Goal: Task Accomplishment & Management: Complete application form

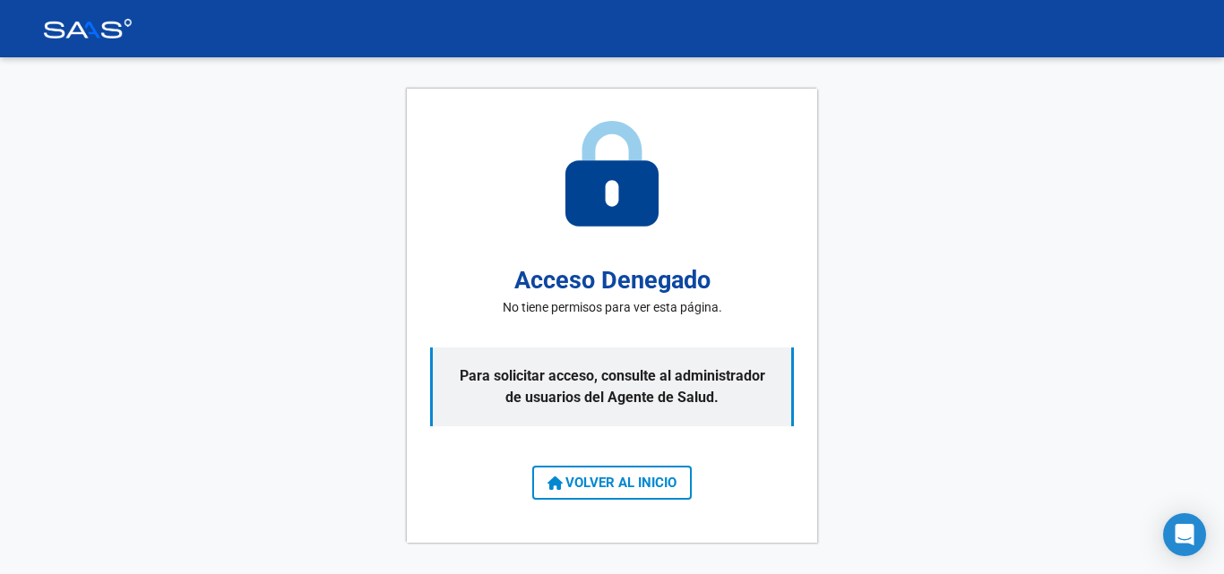
click at [674, 474] on button "VOLVER AL INICIO" at bounding box center [611, 483] width 159 height 34
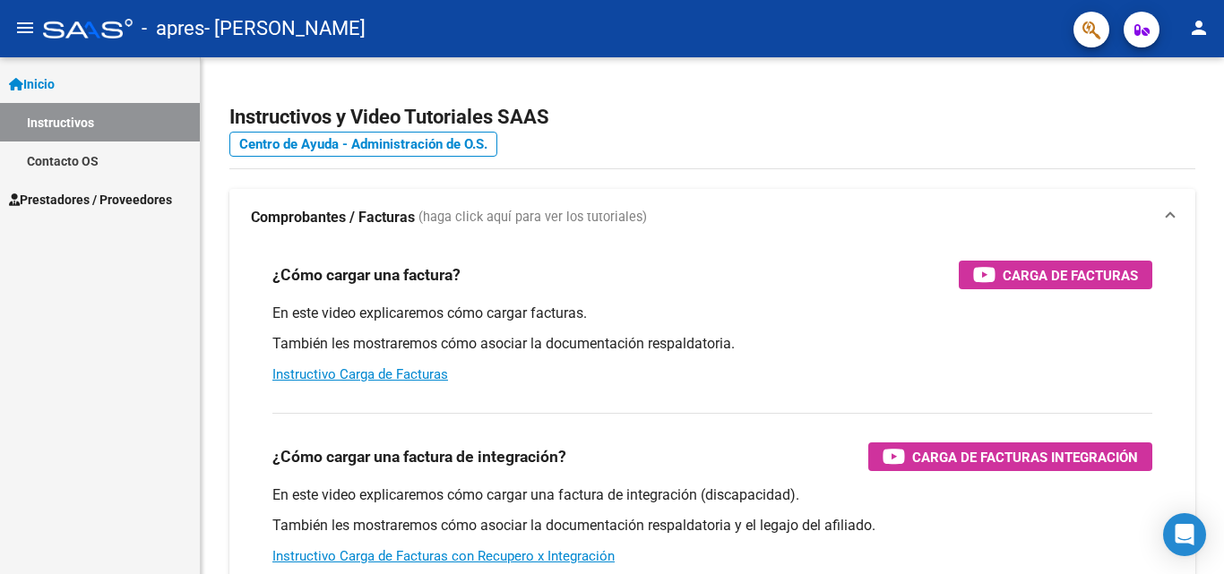
click at [85, 123] on link "Instructivos" at bounding box center [100, 122] width 200 height 39
click at [91, 188] on link "Prestadores / Proveedores" at bounding box center [100, 199] width 200 height 39
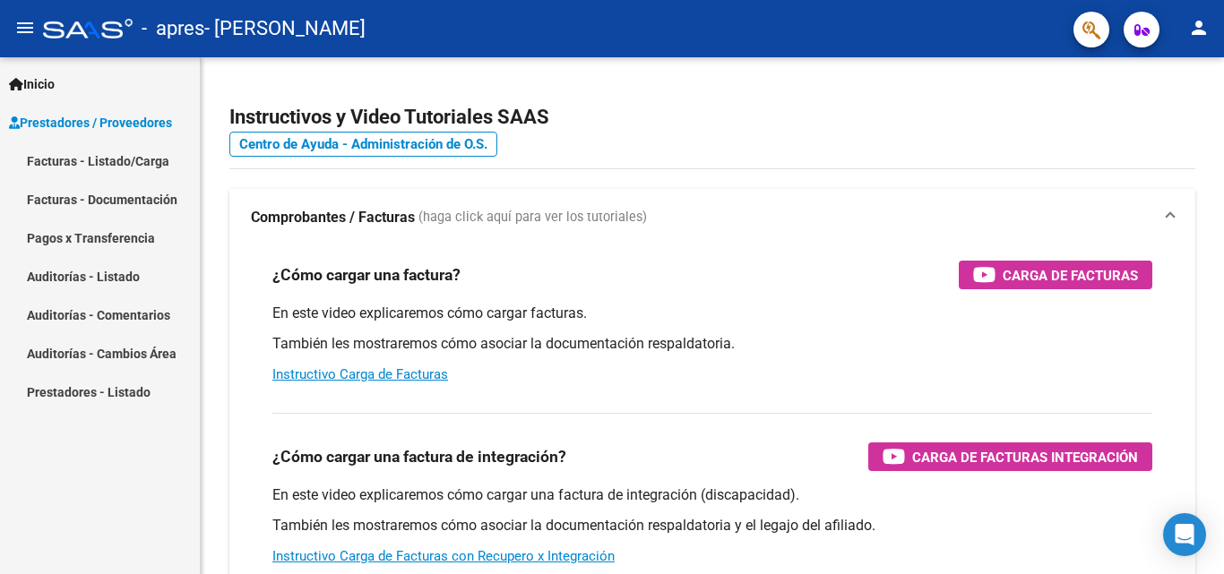
click at [114, 199] on link "Facturas - Documentación" at bounding box center [100, 199] width 200 height 39
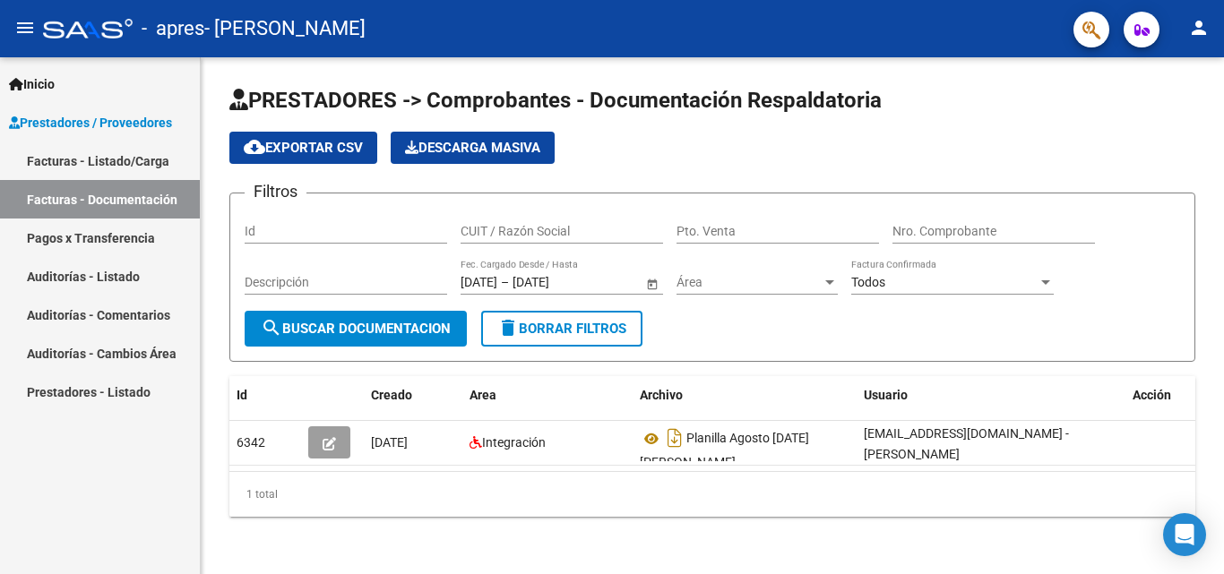
click at [159, 160] on link "Facturas - Listado/Carga" at bounding box center [100, 161] width 200 height 39
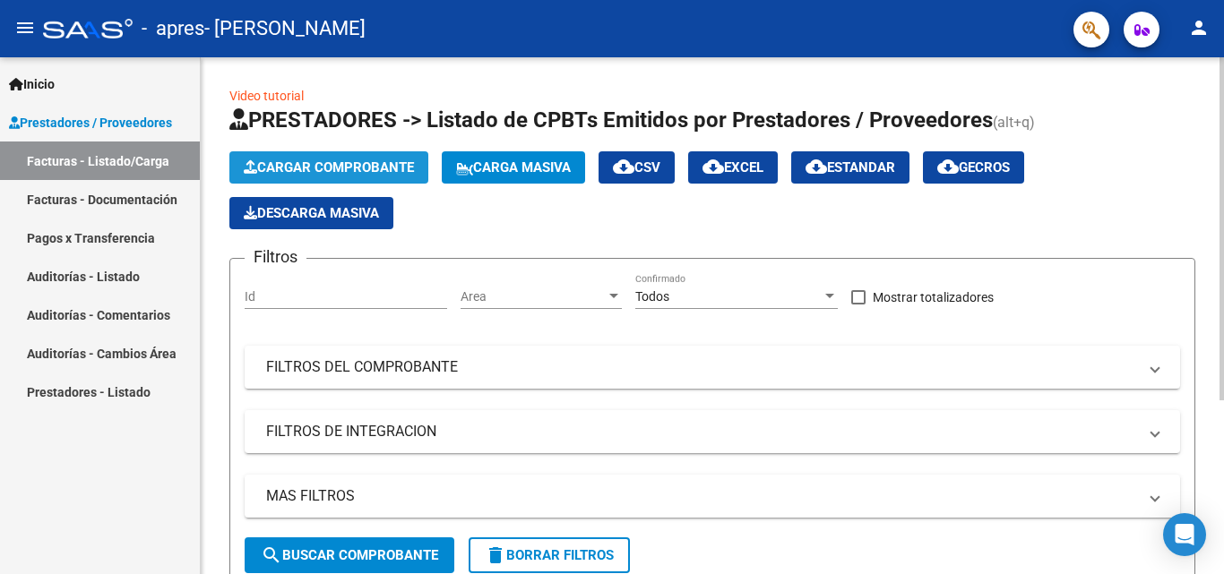
click at [329, 165] on span "Cargar Comprobante" at bounding box center [329, 167] width 170 height 16
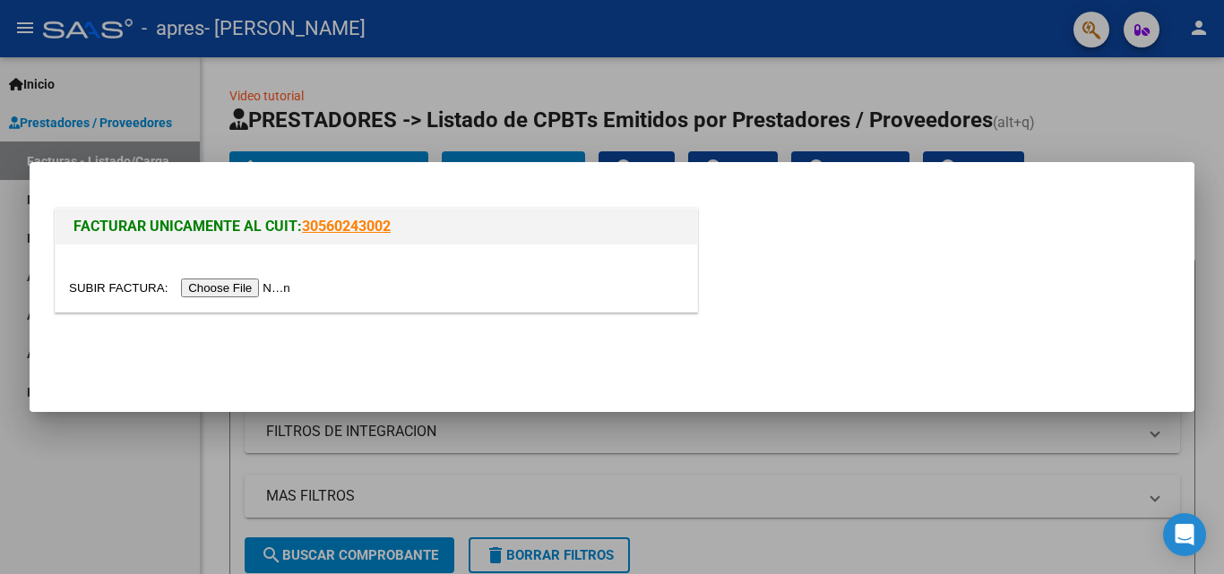
click at [239, 293] on input "file" at bounding box center [182, 288] width 227 height 19
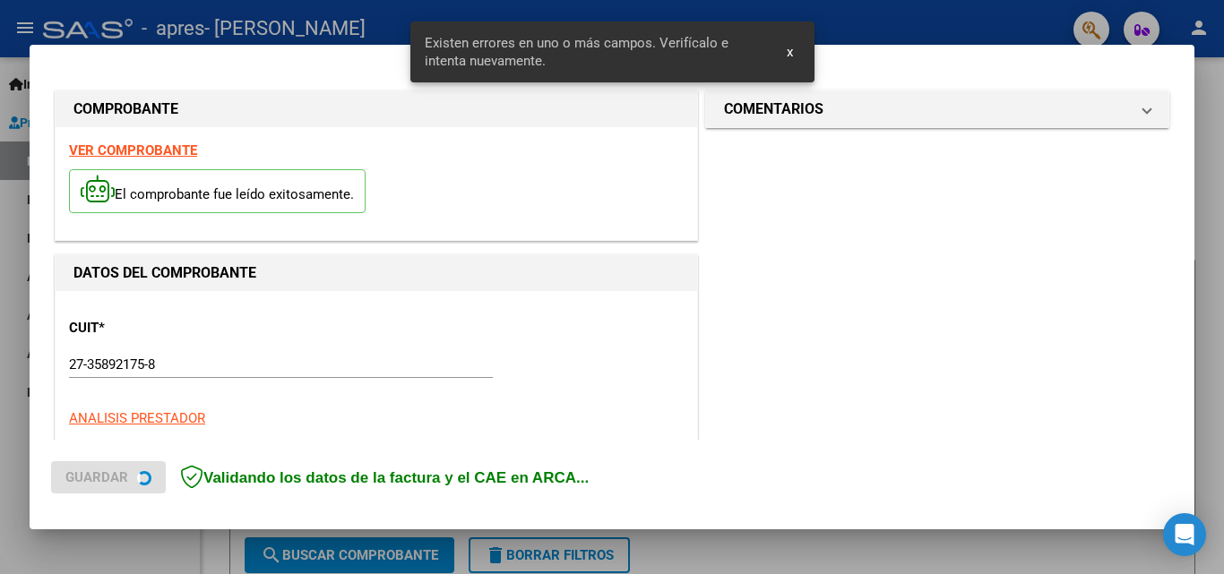
scroll to position [438, 0]
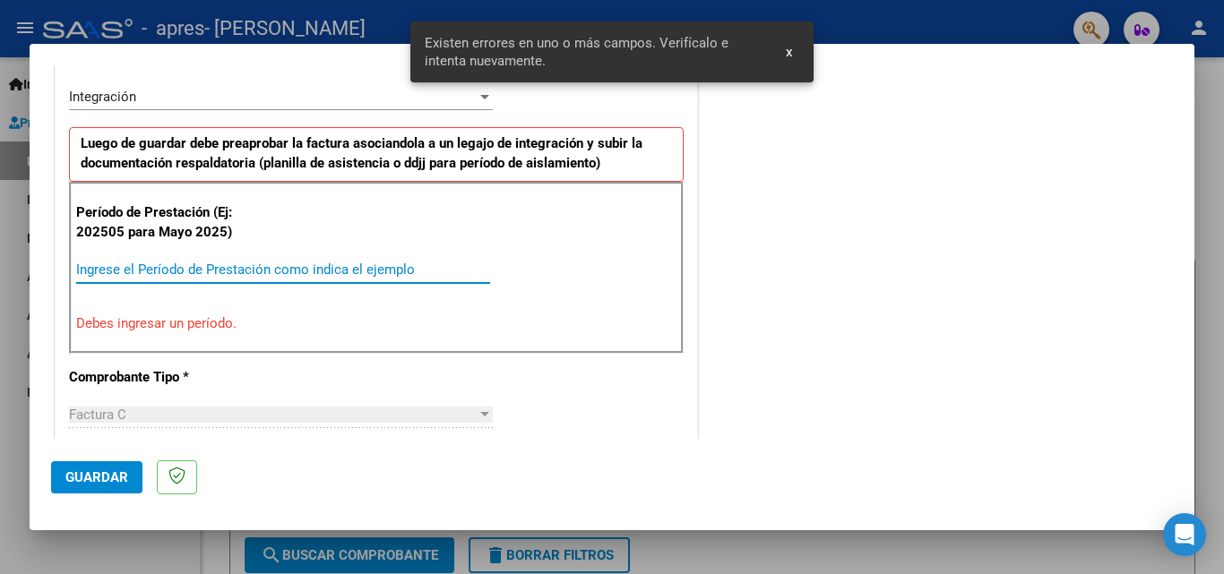
click at [409, 265] on input "Ingrese el Período de Prestación como indica el ejemplo" at bounding box center [283, 270] width 414 height 16
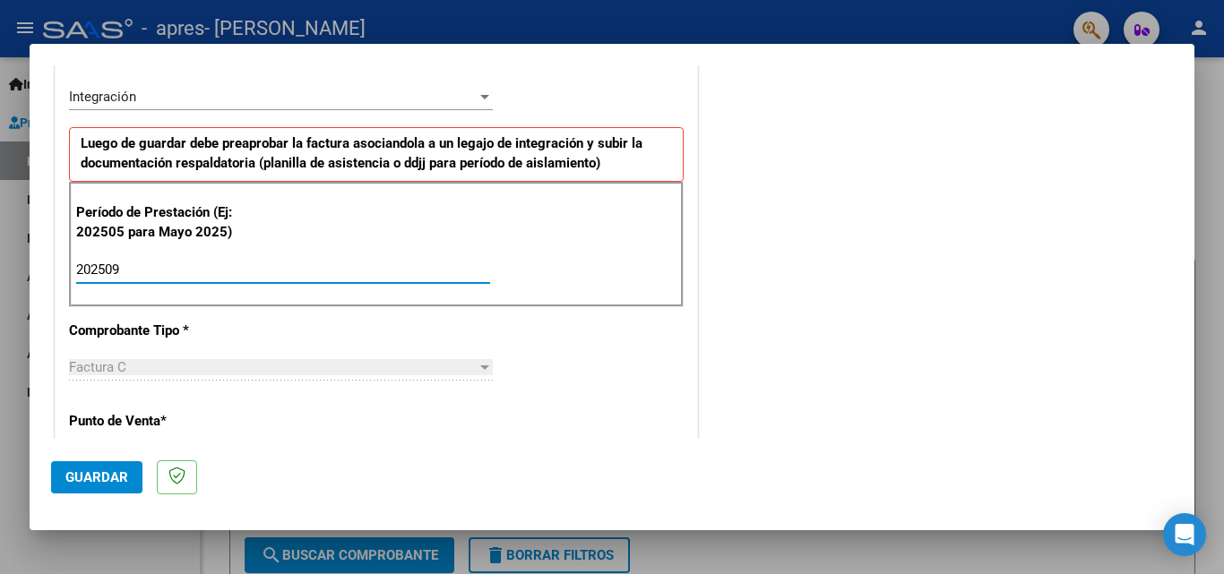
type input "202509"
click at [128, 477] on button "Guardar" at bounding box center [96, 477] width 91 height 32
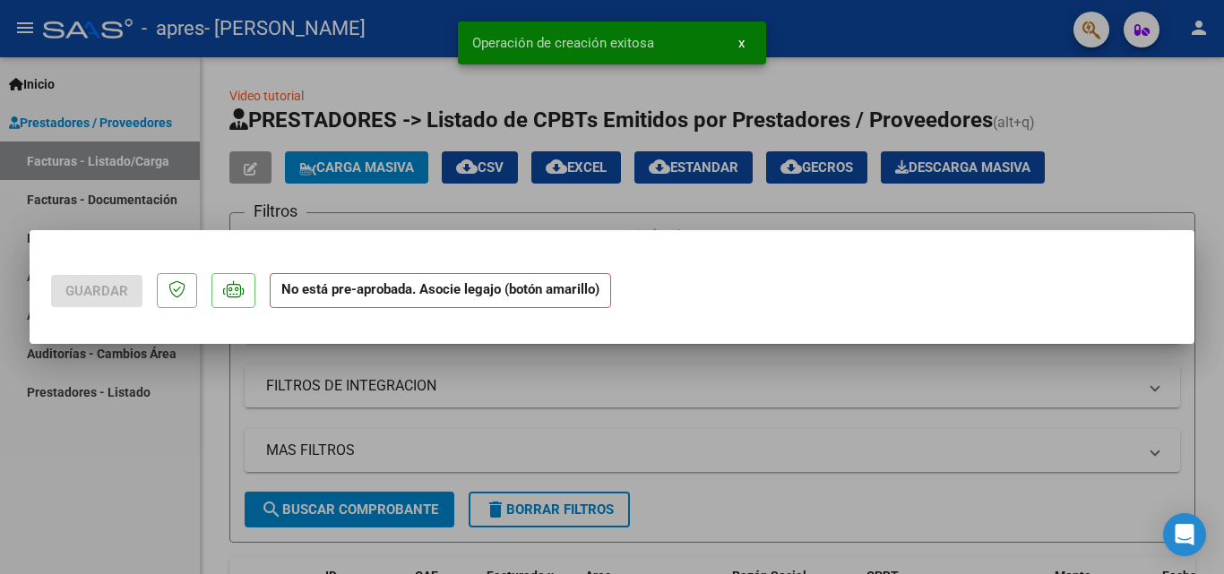
scroll to position [0, 0]
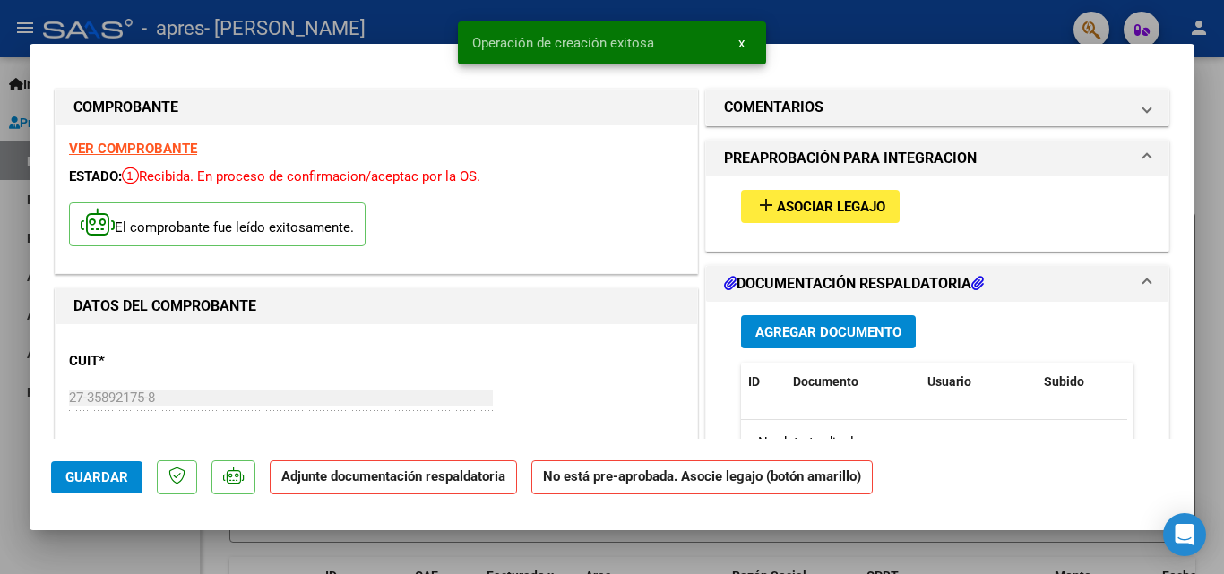
click at [844, 206] on span "Asociar Legajo" at bounding box center [831, 207] width 108 height 16
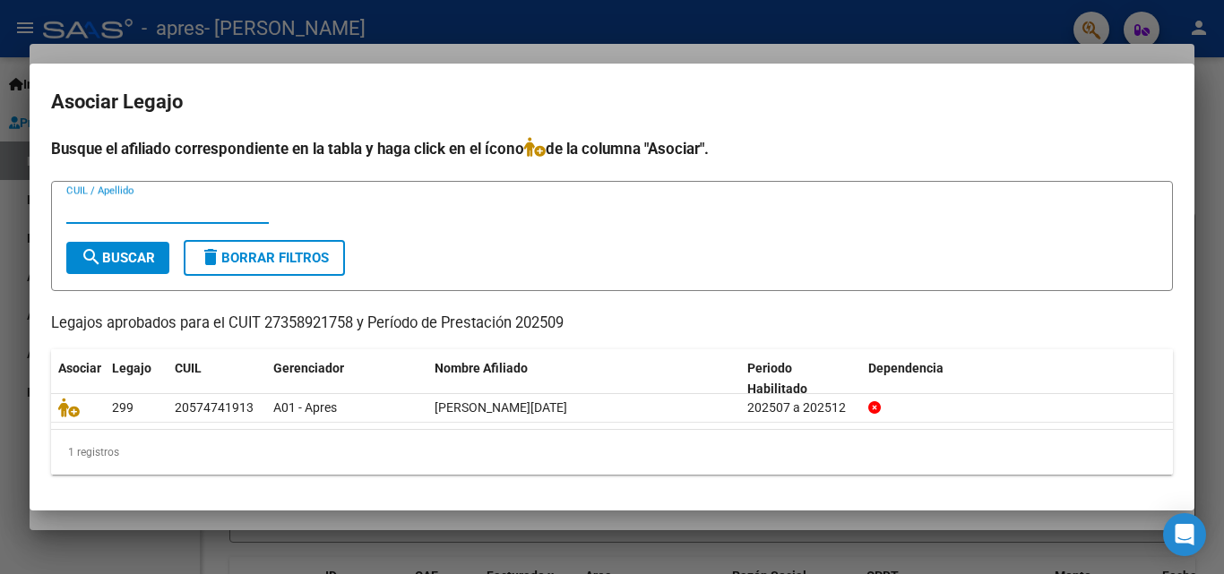
click at [107, 448] on div "1 registros" at bounding box center [612, 452] width 1122 height 45
click at [159, 206] on input "CUIL / Apellido" at bounding box center [167, 210] width 202 height 16
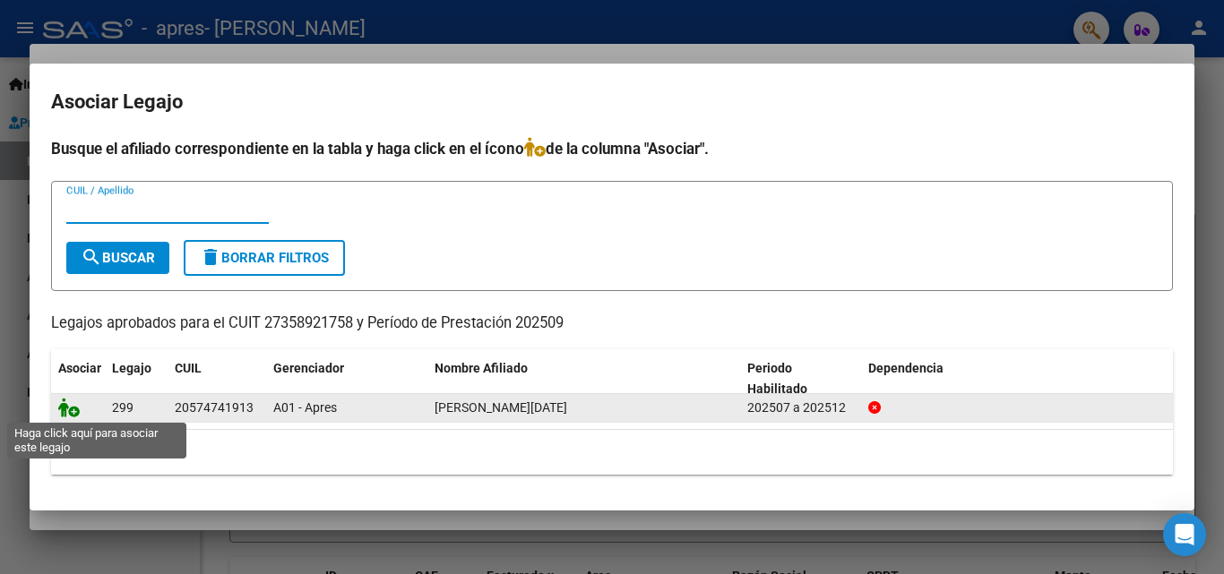
click at [74, 413] on icon at bounding box center [69, 408] width 22 height 20
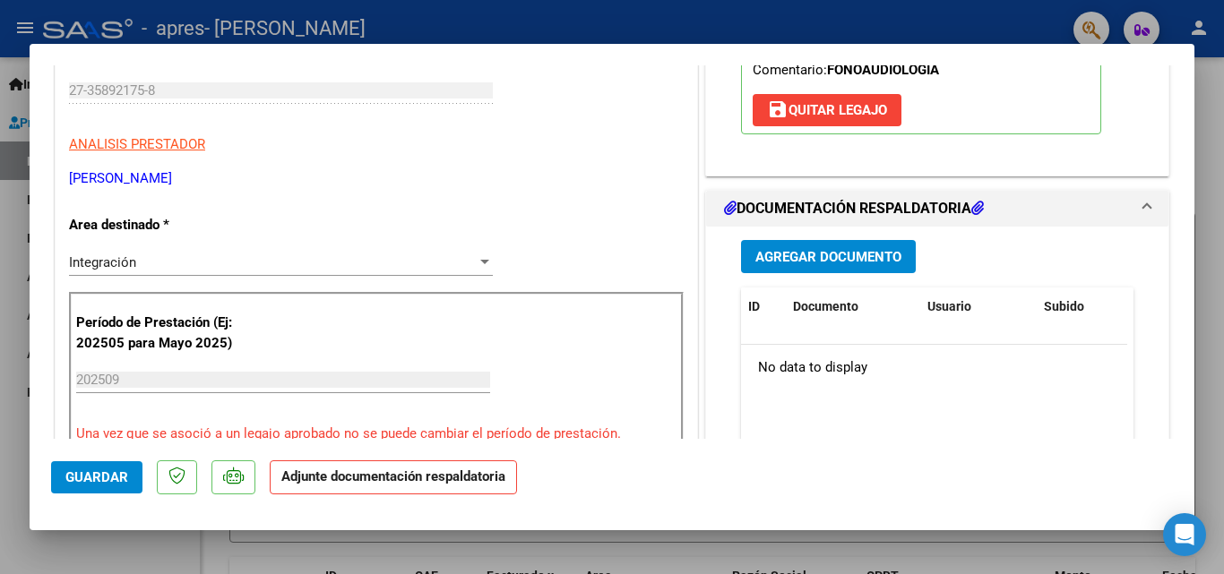
scroll to position [316, 0]
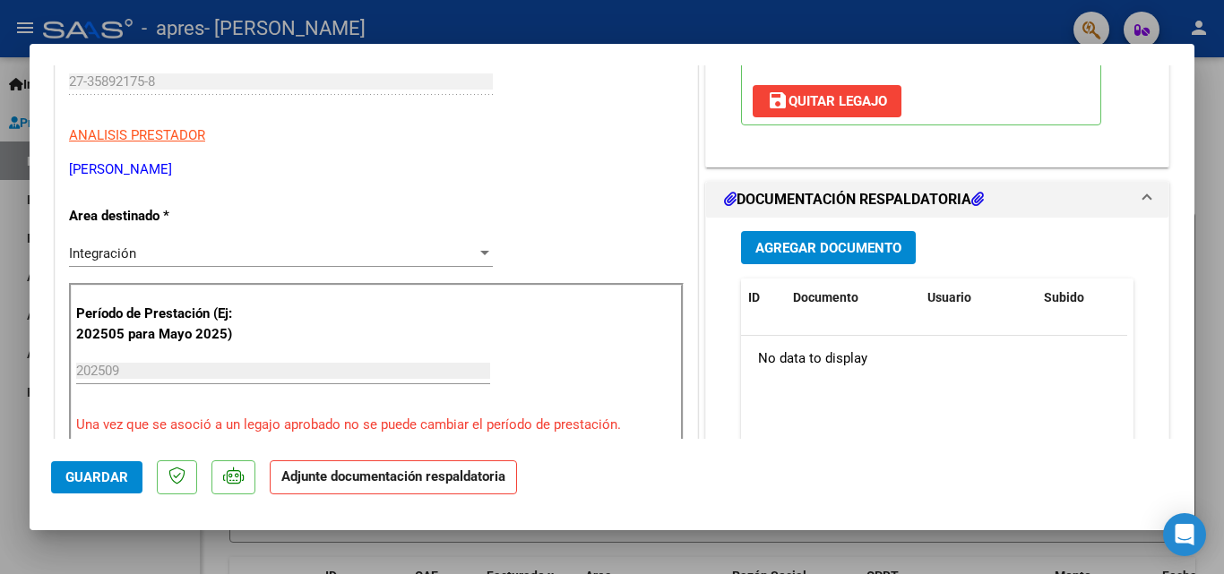
click at [834, 263] on button "Agregar Documento" at bounding box center [828, 247] width 175 height 33
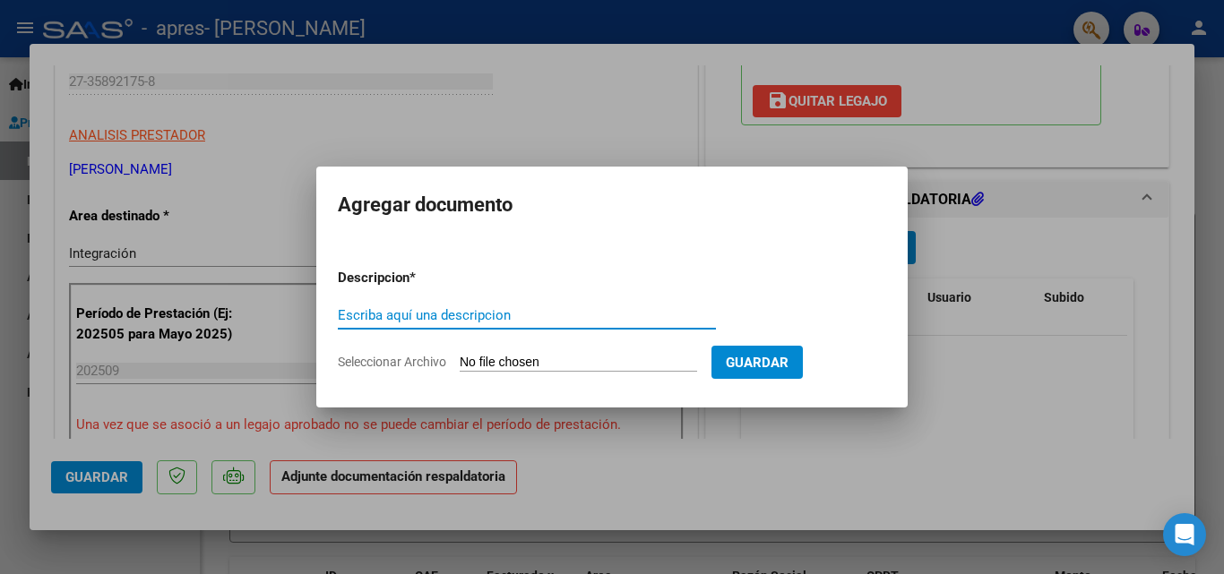
click at [514, 310] on input "Escriba aquí una descripcion" at bounding box center [527, 315] width 378 height 16
type input "PLANILLA DE ASISTENCIA"
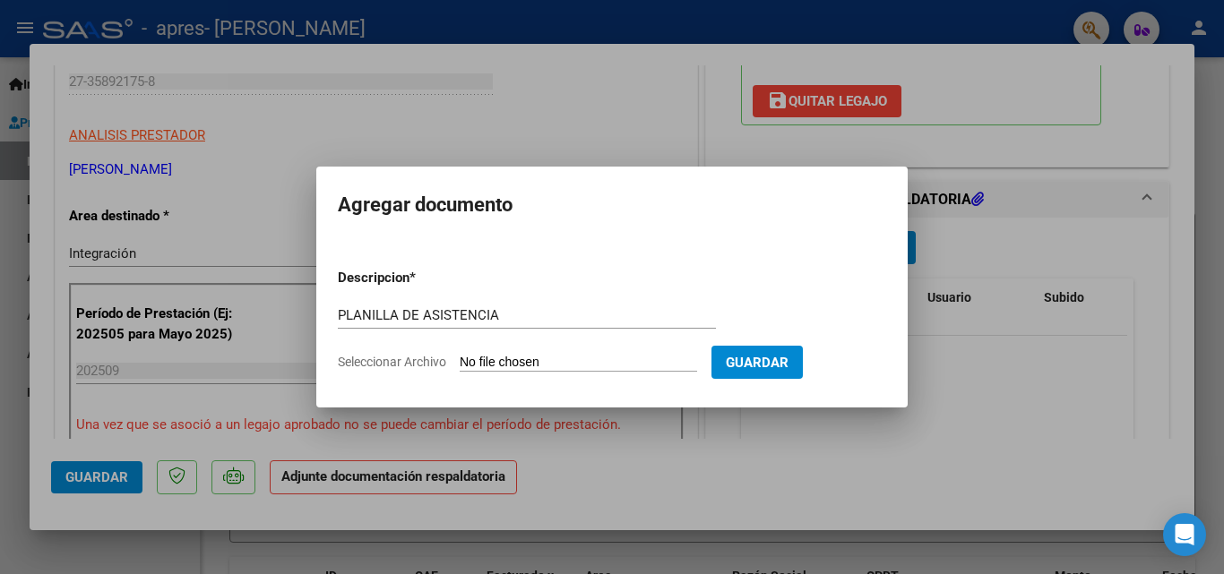
click at [601, 362] on input "Seleccionar Archivo" at bounding box center [578, 363] width 237 height 17
type input "C:\fakepath\PLANILLA [DATE] [DATE][PERSON_NAME].pdf"
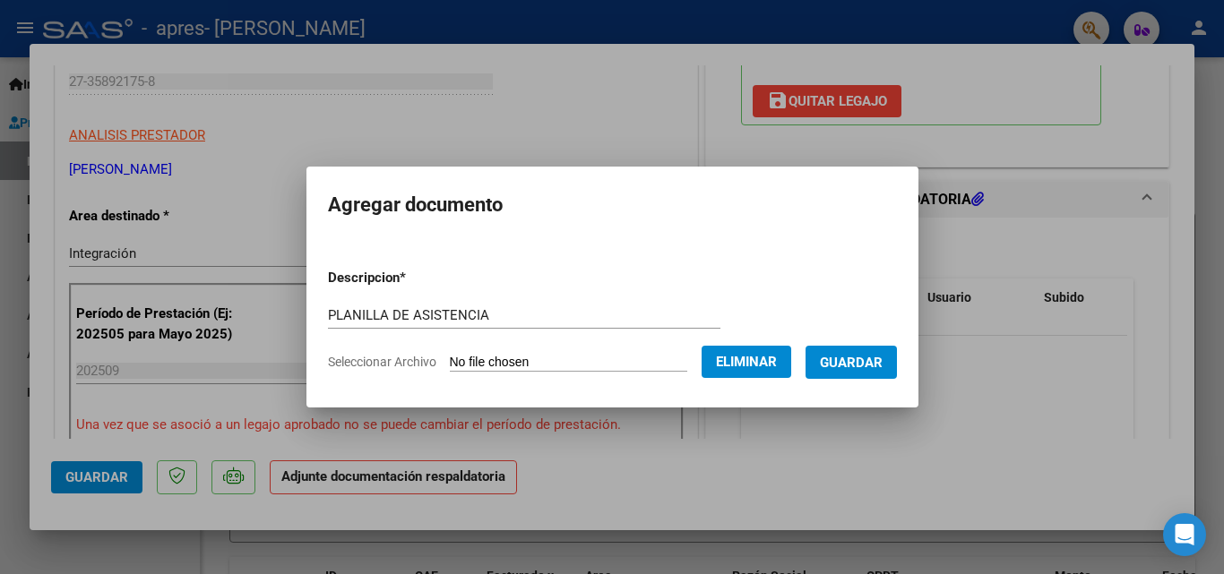
click at [867, 369] on span "Guardar" at bounding box center [851, 363] width 63 height 16
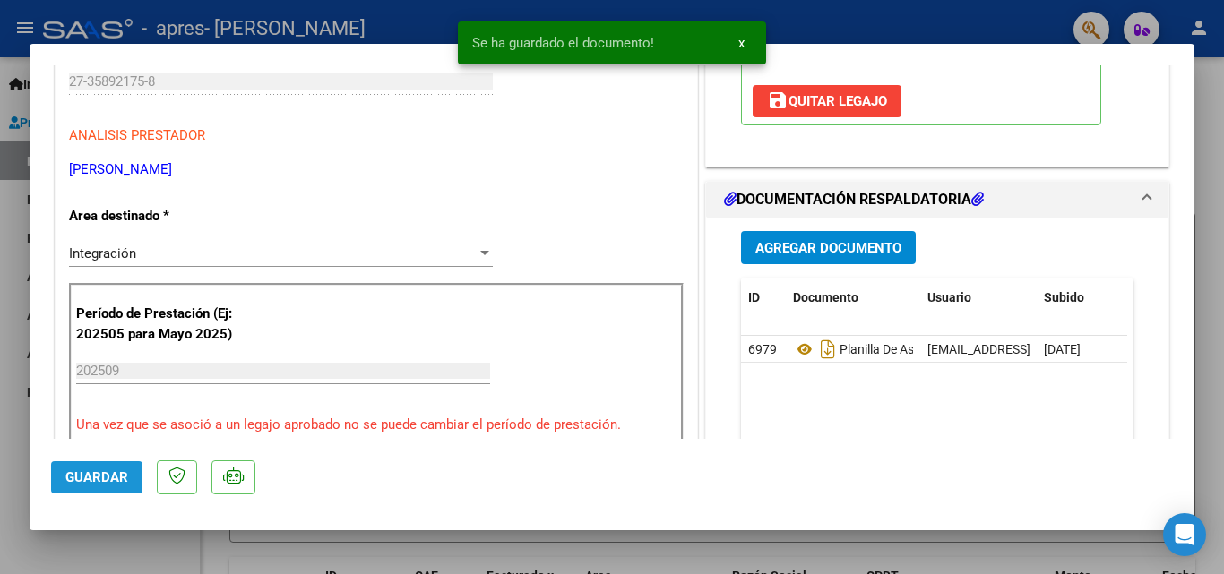
click at [113, 479] on span "Guardar" at bounding box center [96, 478] width 63 height 16
click at [1210, 112] on div at bounding box center [612, 287] width 1224 height 574
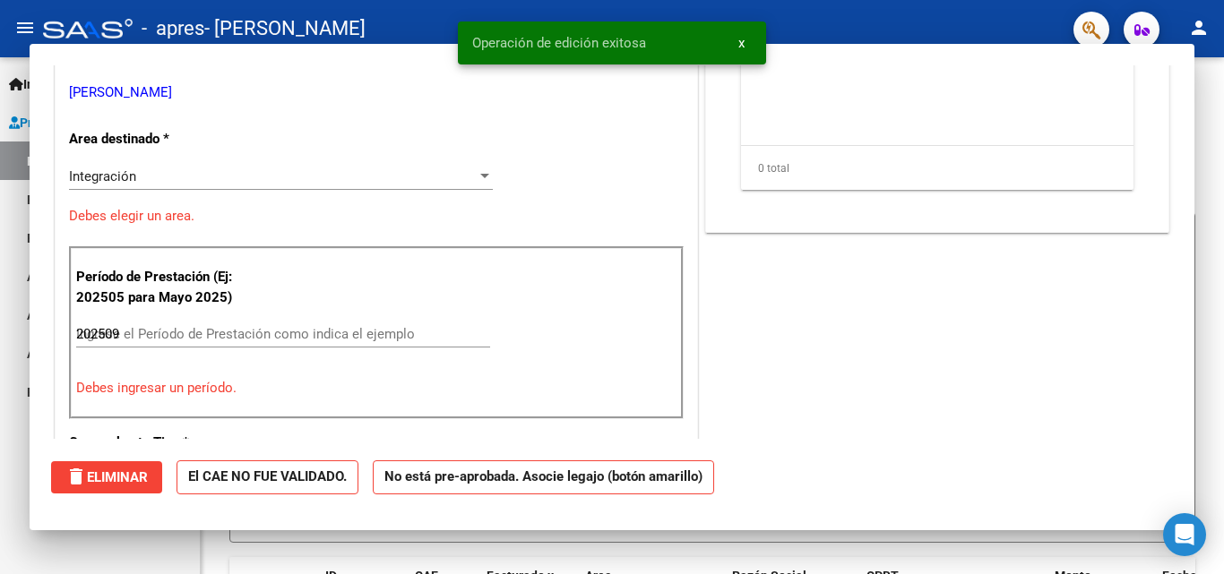
type input "$ 0,00"
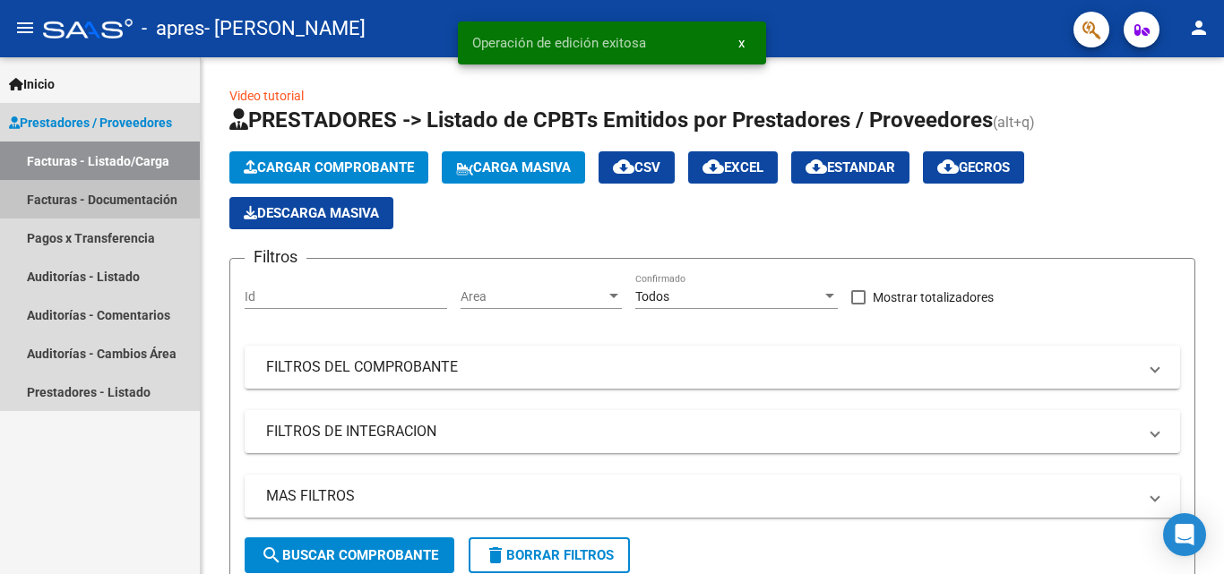
click at [151, 191] on link "Facturas - Documentación" at bounding box center [100, 199] width 200 height 39
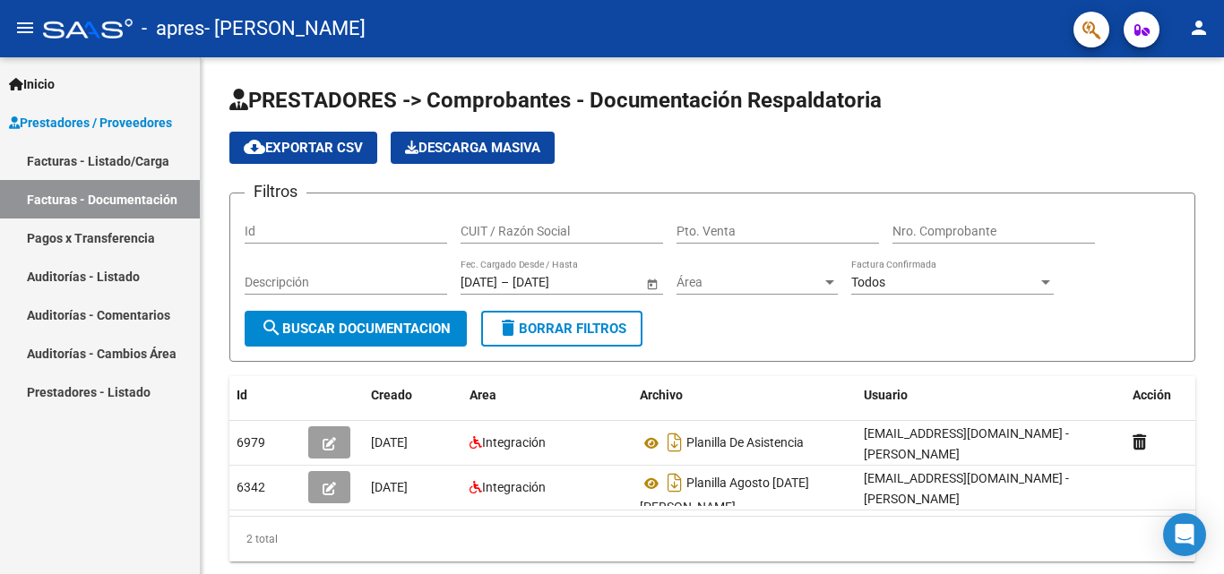
click at [144, 125] on span "Prestadores / Proveedores" at bounding box center [90, 123] width 163 height 20
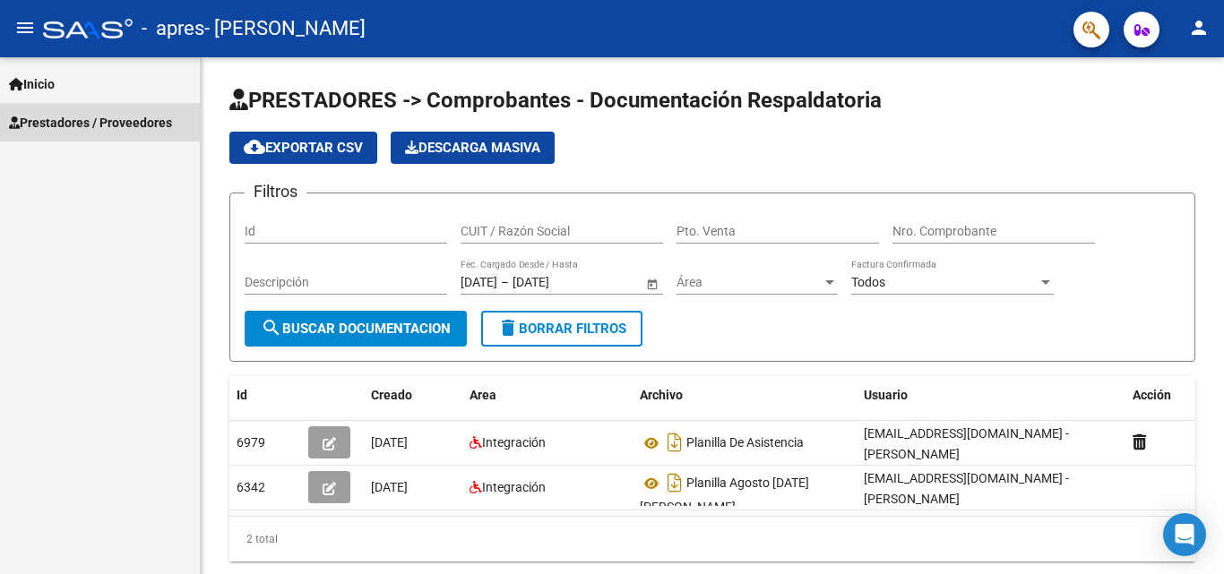
click at [144, 125] on span "Prestadores / Proveedores" at bounding box center [90, 123] width 163 height 20
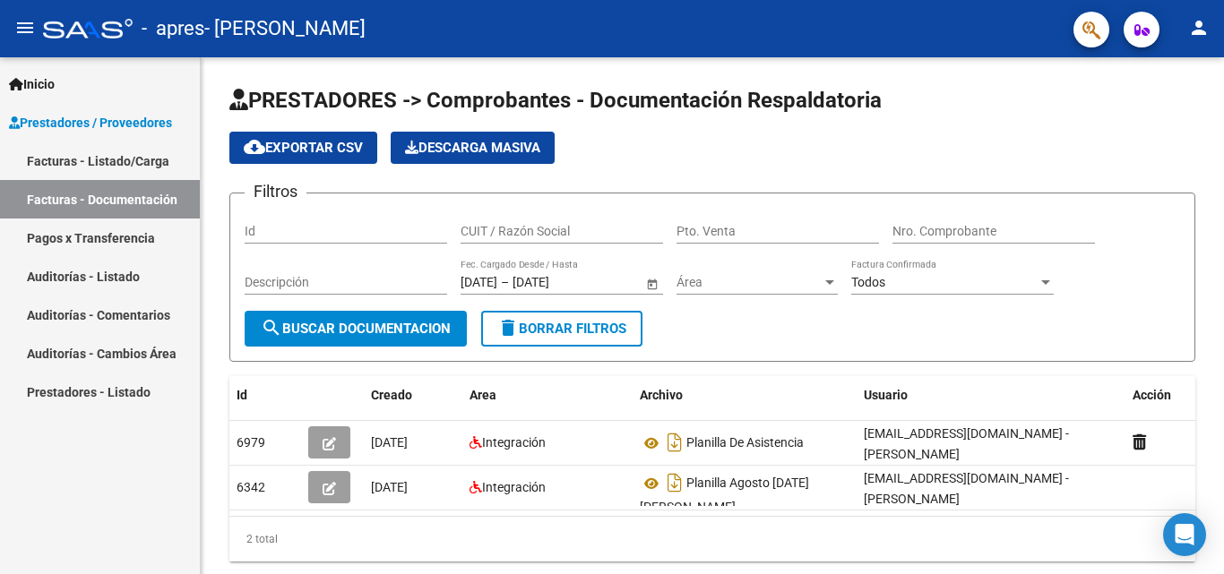
click at [135, 154] on link "Facturas - Listado/Carga" at bounding box center [100, 161] width 200 height 39
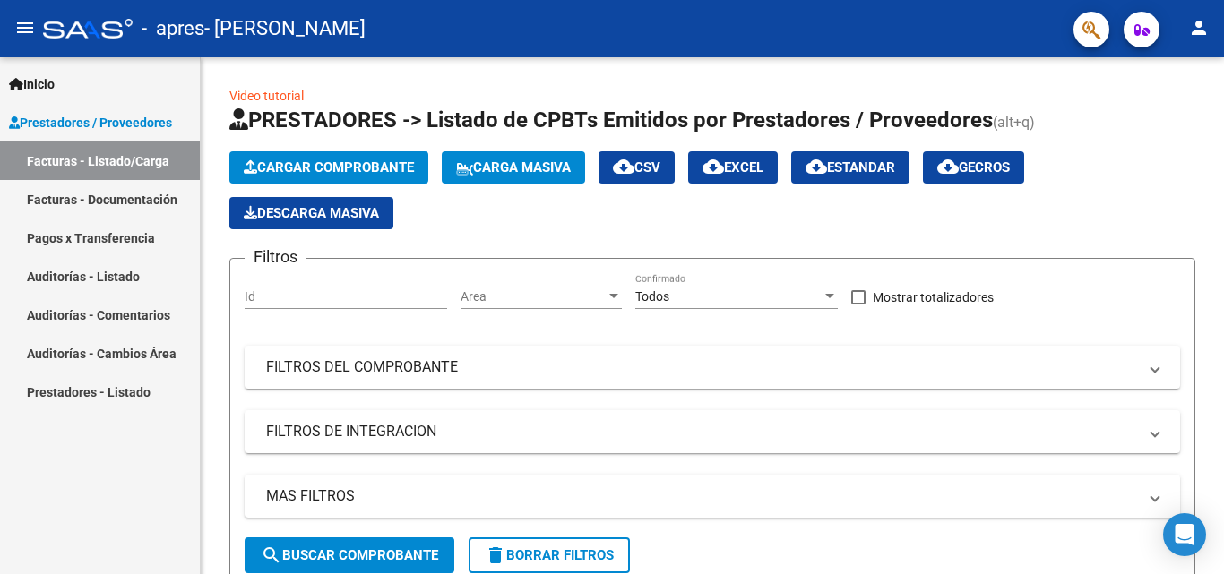
click at [47, 79] on span "Inicio" at bounding box center [32, 84] width 46 height 20
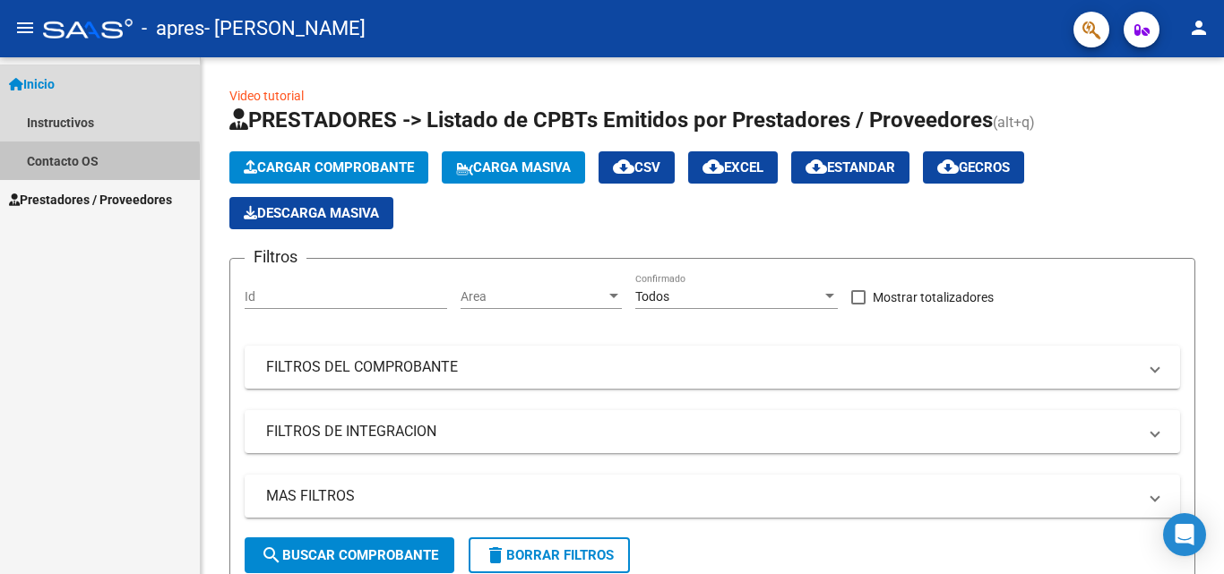
click at [56, 167] on link "Contacto OS" at bounding box center [100, 161] width 200 height 39
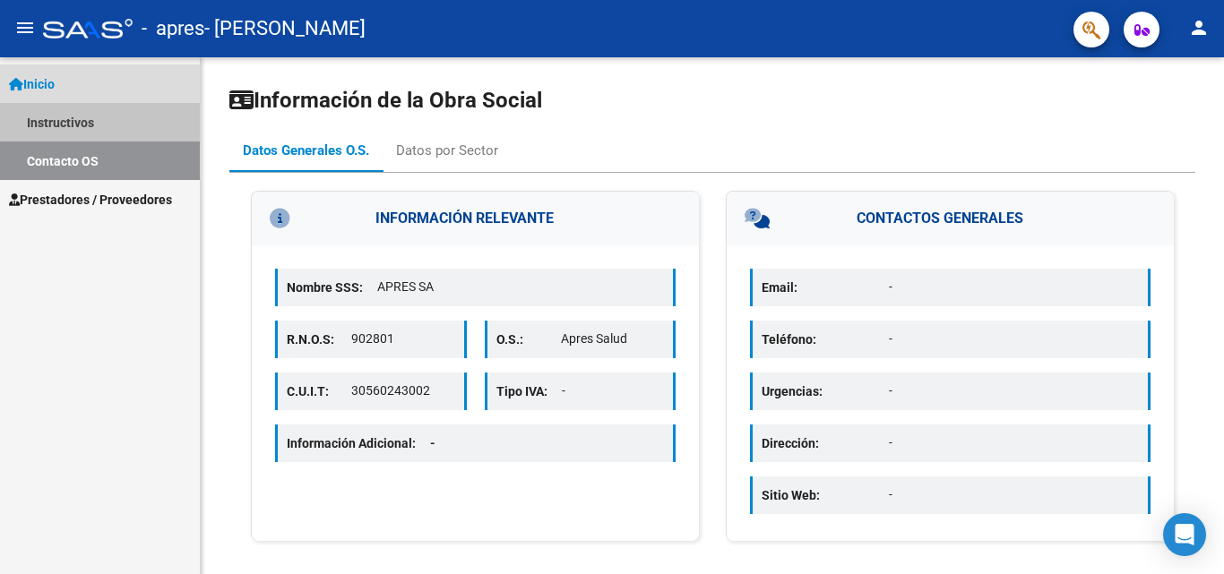
click at [74, 116] on link "Instructivos" at bounding box center [100, 122] width 200 height 39
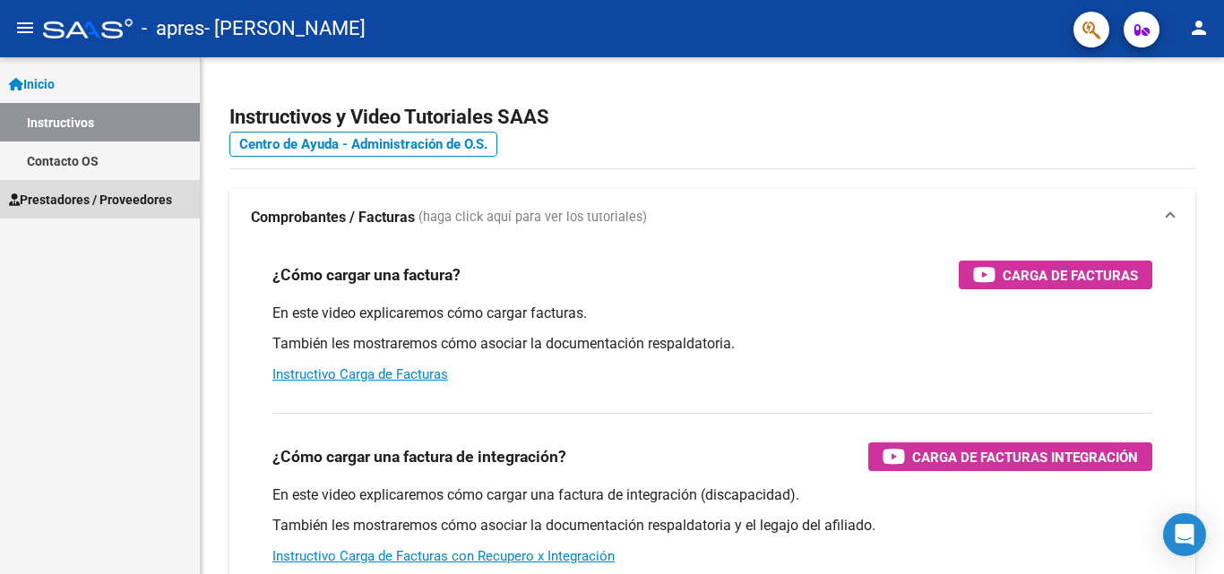
click at [92, 218] on link "Prestadores / Proveedores" at bounding box center [100, 199] width 200 height 39
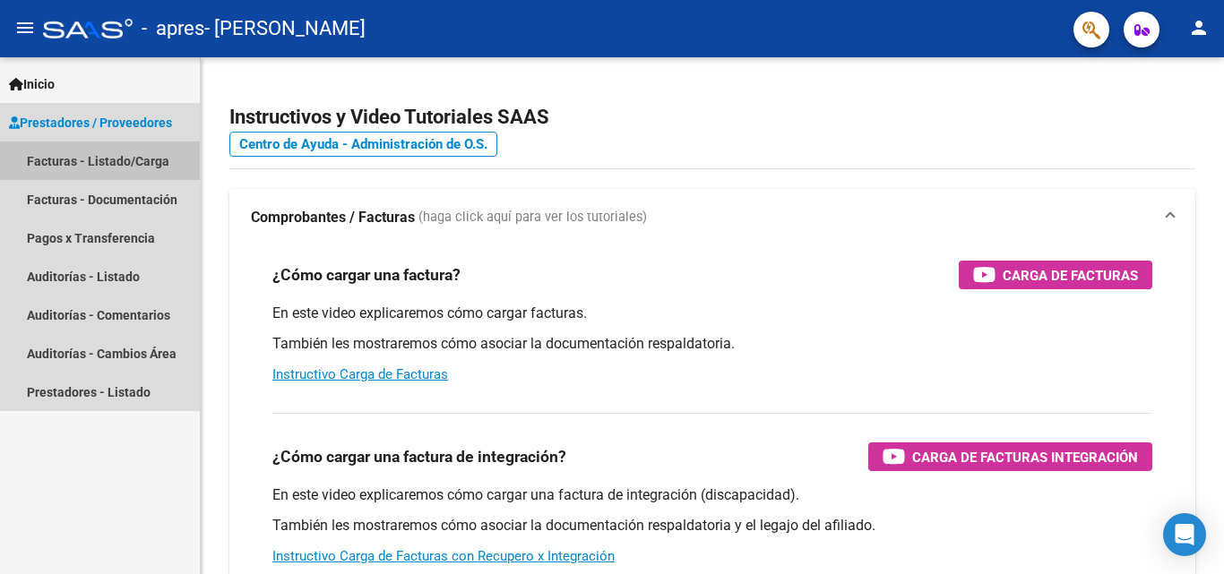
click at [129, 162] on link "Facturas - Listado/Carga" at bounding box center [100, 161] width 200 height 39
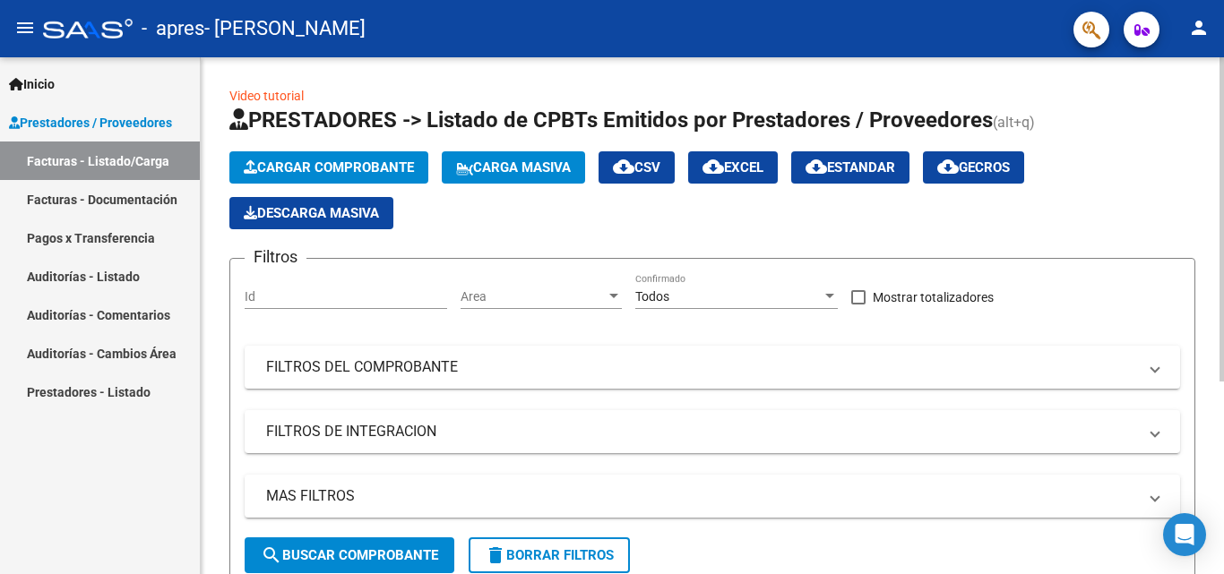
click at [1075, 193] on div "Cargar Comprobante Carga Masiva cloud_download CSV cloud_download EXCEL cloud_d…" at bounding box center [712, 190] width 966 height 78
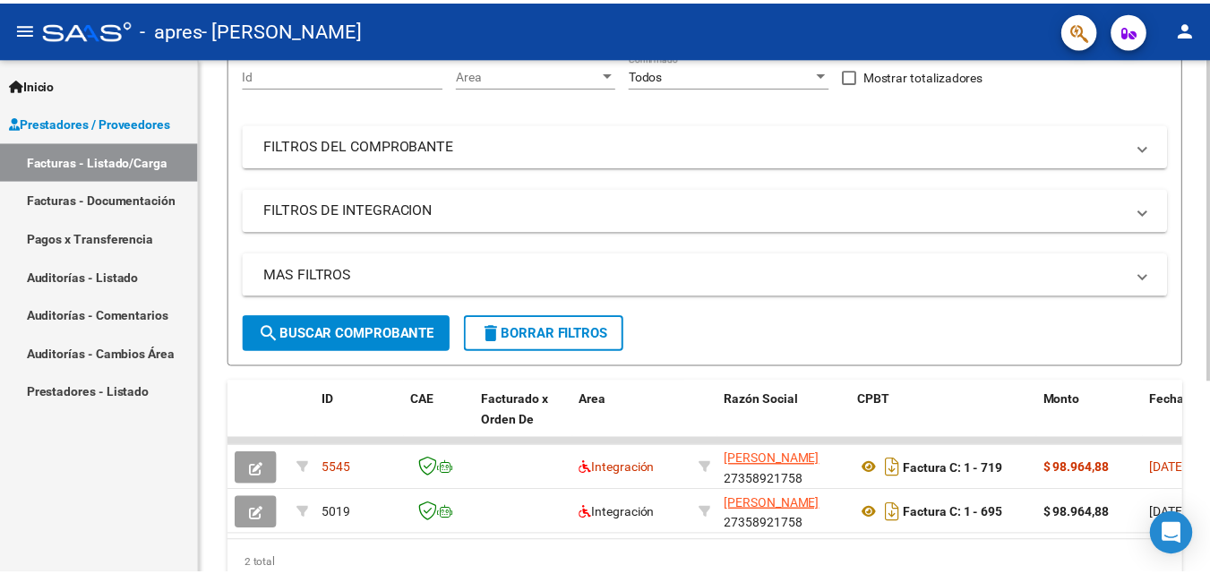
scroll to position [306, 0]
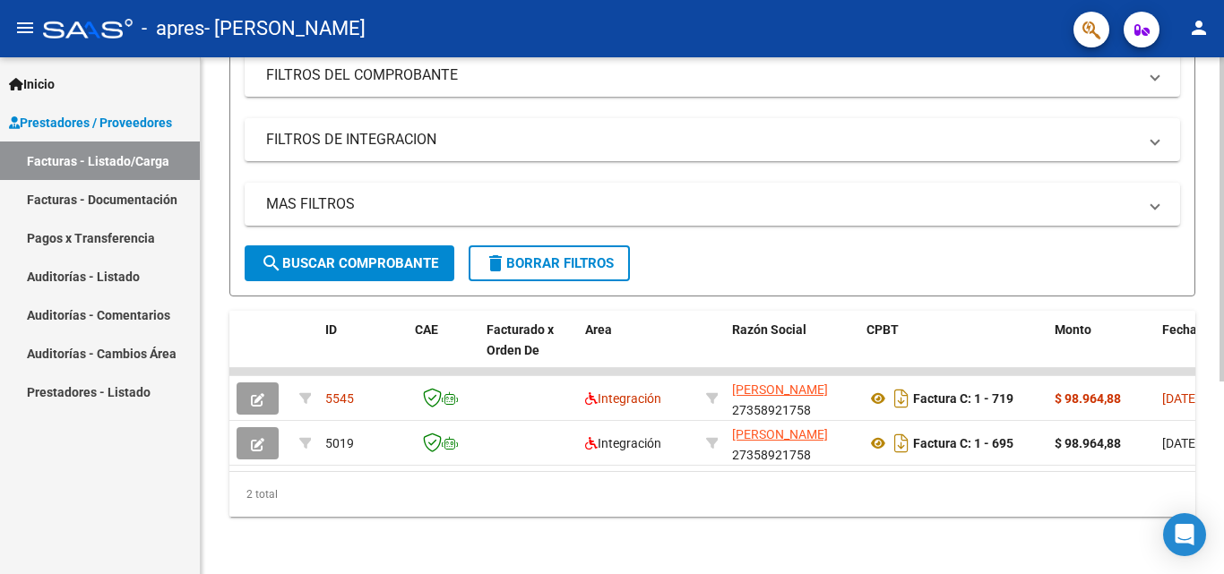
click at [1223, 487] on div at bounding box center [1221, 412] width 4 height 324
click at [1195, 24] on mat-icon "person" at bounding box center [1199, 28] width 22 height 22
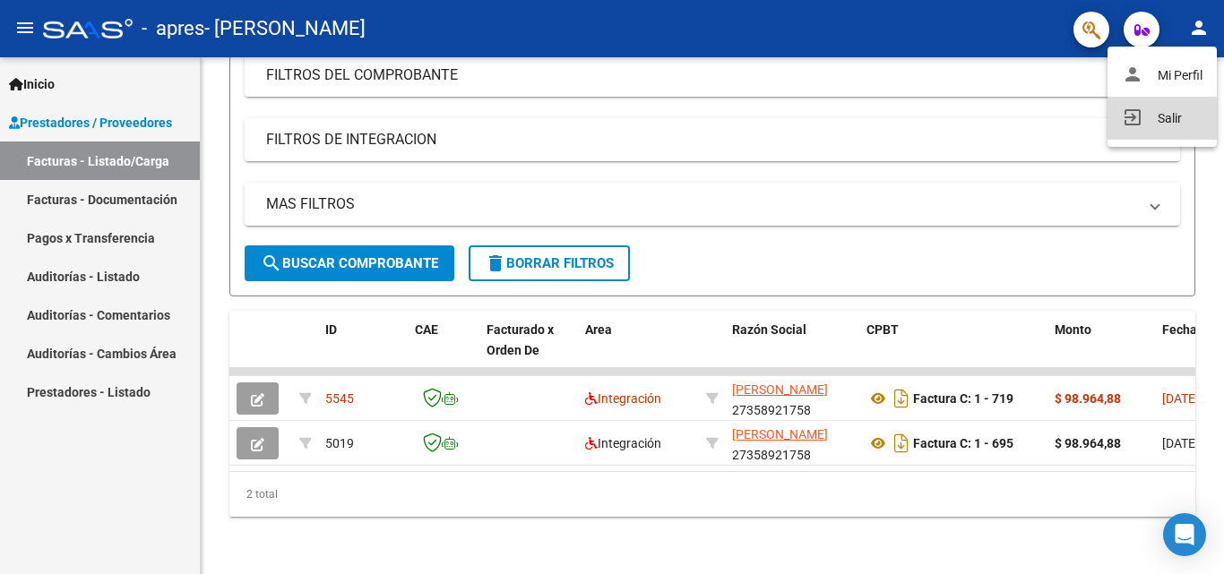
click at [1169, 124] on button "exit_to_app Salir" at bounding box center [1161, 118] width 109 height 43
